Goal: Task Accomplishment & Management: Complete application form

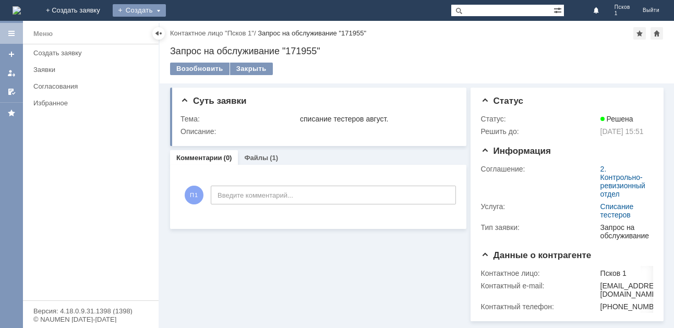
click at [166, 14] on div "Создать" at bounding box center [139, 10] width 53 height 13
click at [196, 25] on div "Заявка" at bounding box center [154, 31] width 83 height 17
click at [166, 6] on div "Создать" at bounding box center [139, 10] width 53 height 13
click at [194, 26] on link "Заявка" at bounding box center [154, 31] width 79 height 13
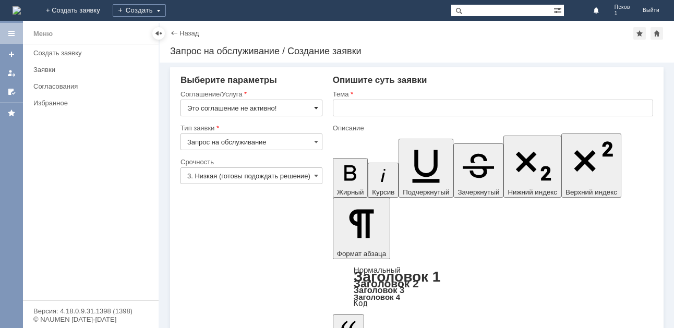
click at [314, 110] on span at bounding box center [316, 108] width 4 height 8
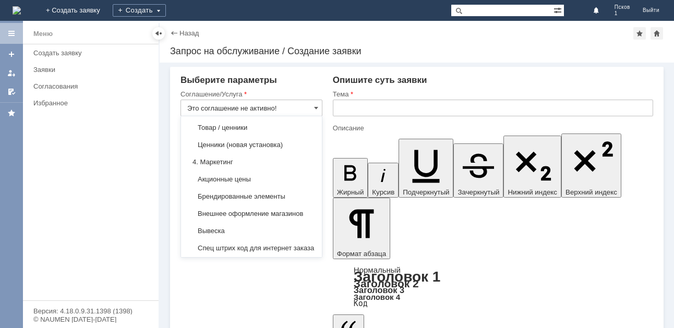
scroll to position [667, 0]
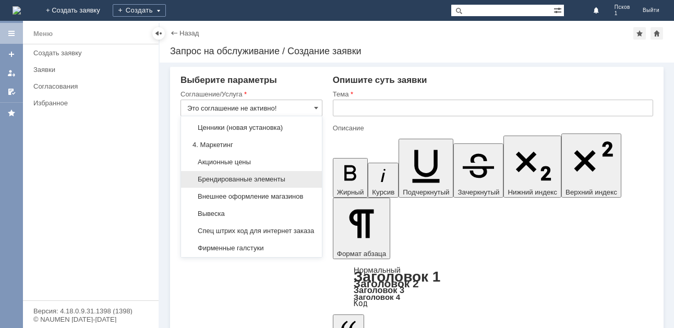
click at [290, 180] on div "Брендированные элементы" at bounding box center [251, 179] width 141 height 17
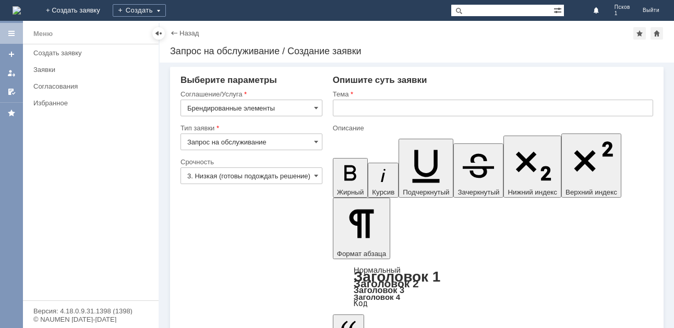
type input "Брендированные элементы"
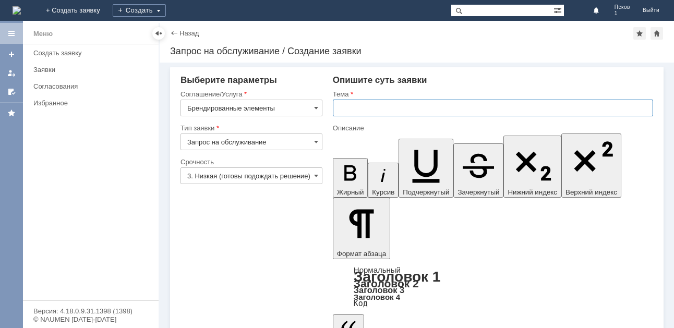
click at [364, 103] on input "text" at bounding box center [493, 108] width 320 height 17
type input "заказ часиков для перерыва"
